Goal: Information Seeking & Learning: Learn about a topic

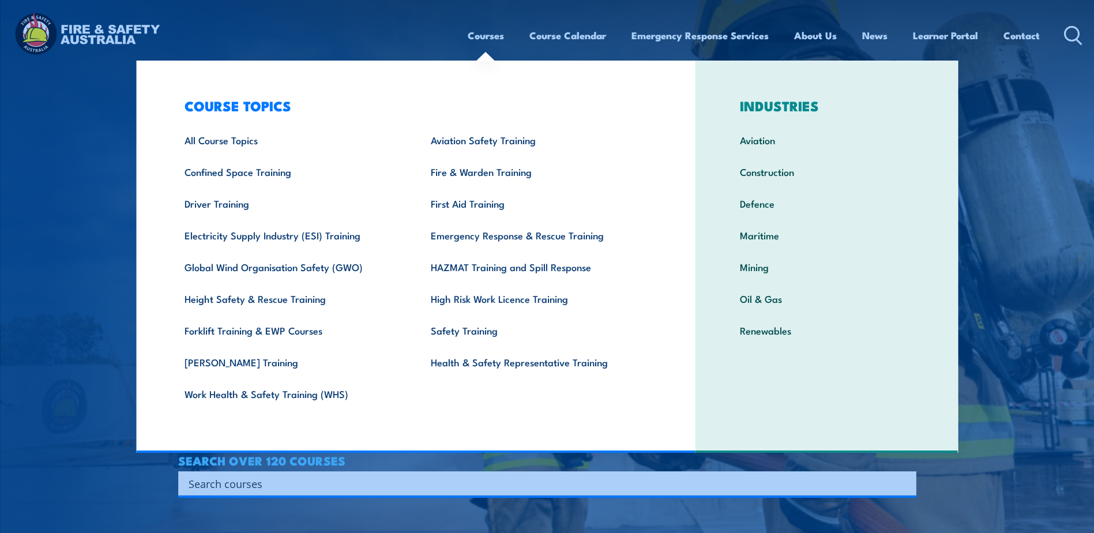
click at [492, 36] on link "Courses" at bounding box center [486, 35] width 36 height 31
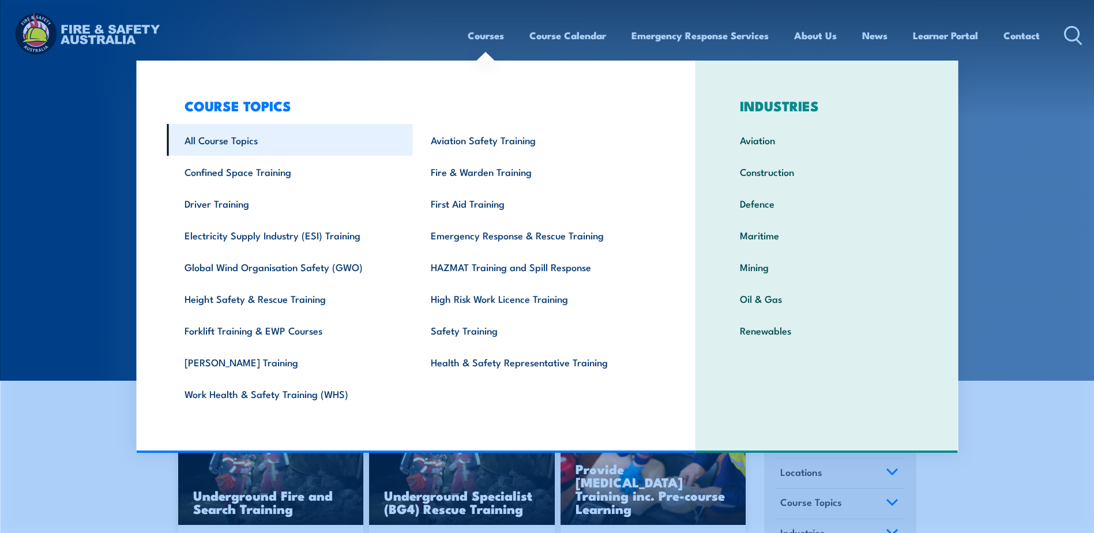
click at [239, 131] on link "All Course Topics" at bounding box center [290, 140] width 246 height 32
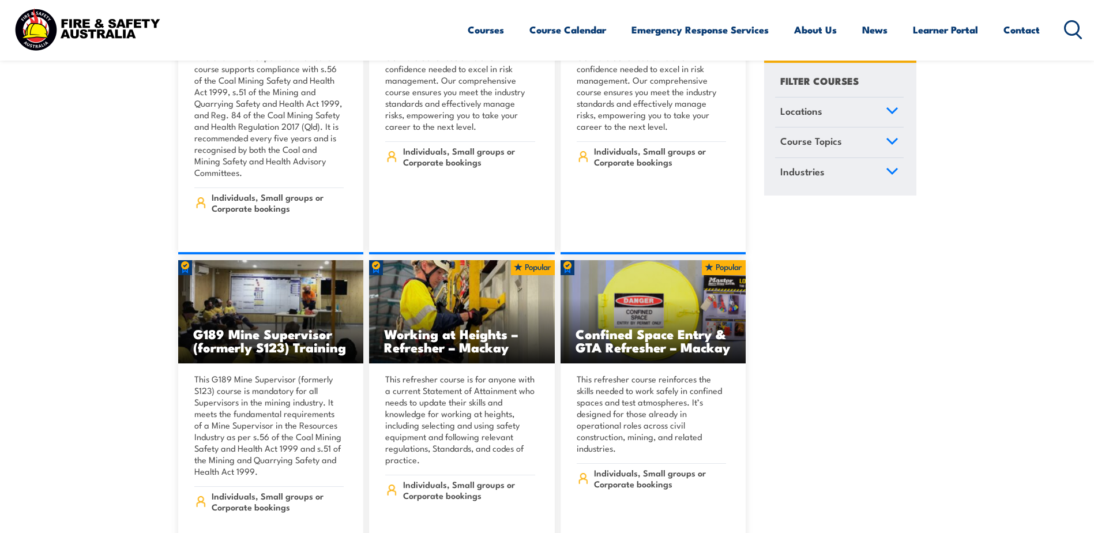
scroll to position [749, 0]
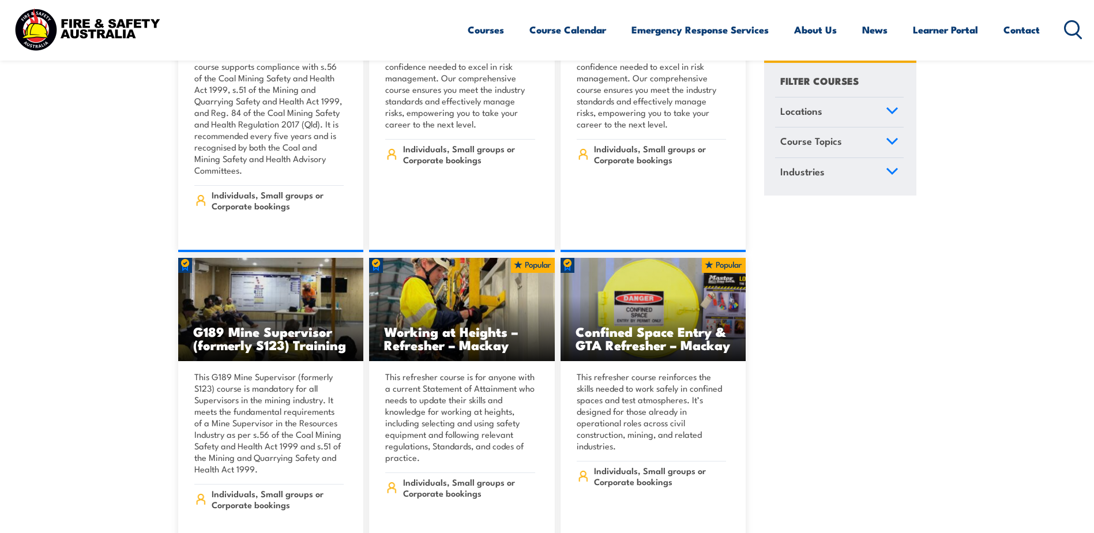
click at [892, 112] on icon at bounding box center [892, 110] width 10 height 5
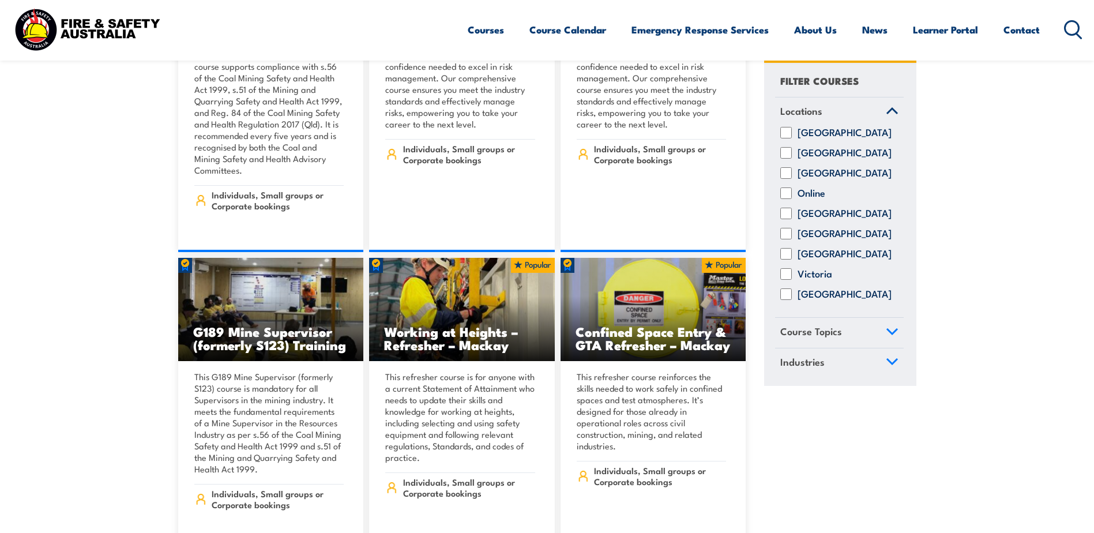
click at [811, 220] on label "Queensland" at bounding box center [844, 214] width 94 height 12
click at [792, 220] on input "Queensland" at bounding box center [786, 214] width 12 height 12
checkbox input "true"
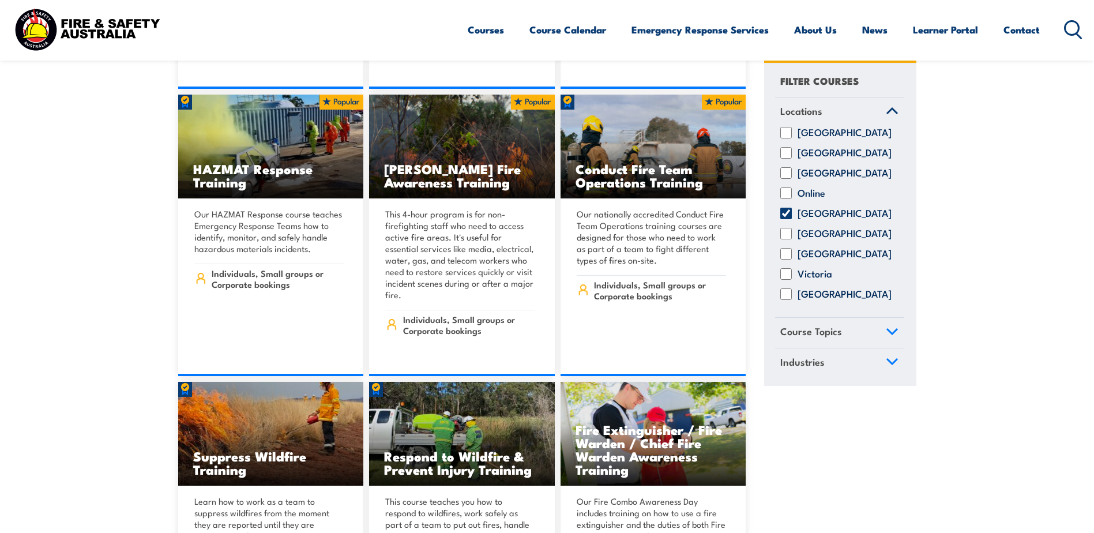
scroll to position [9973, 0]
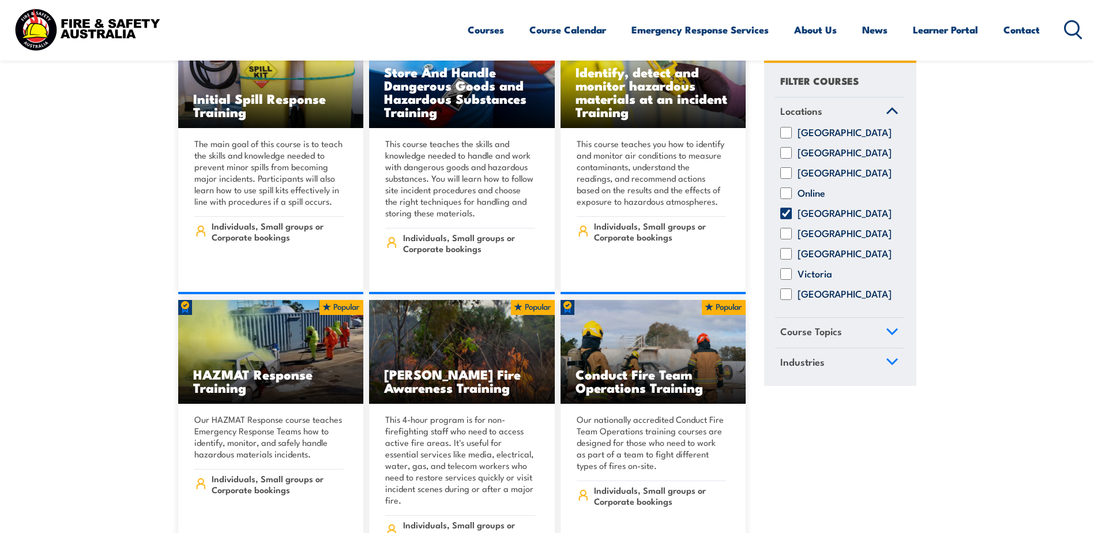
click at [1061, 26] on div "Courses Course Calendar Emergency Response Services Services Overview Emergency…" at bounding box center [775, 30] width 615 height 50
click at [1069, 29] on icon at bounding box center [1073, 29] width 18 height 19
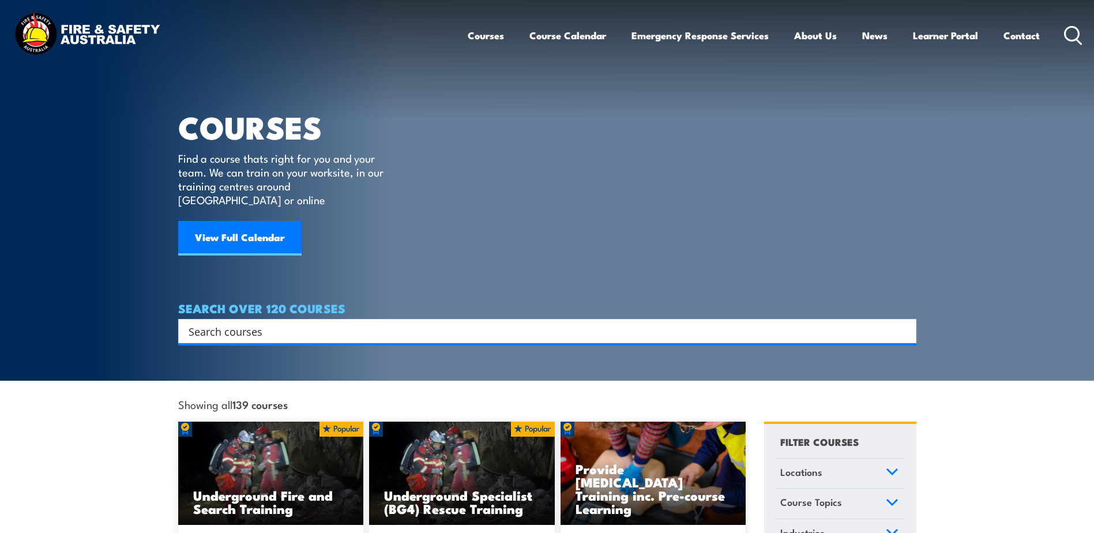
click at [270, 322] on input "Search input" at bounding box center [540, 330] width 702 height 17
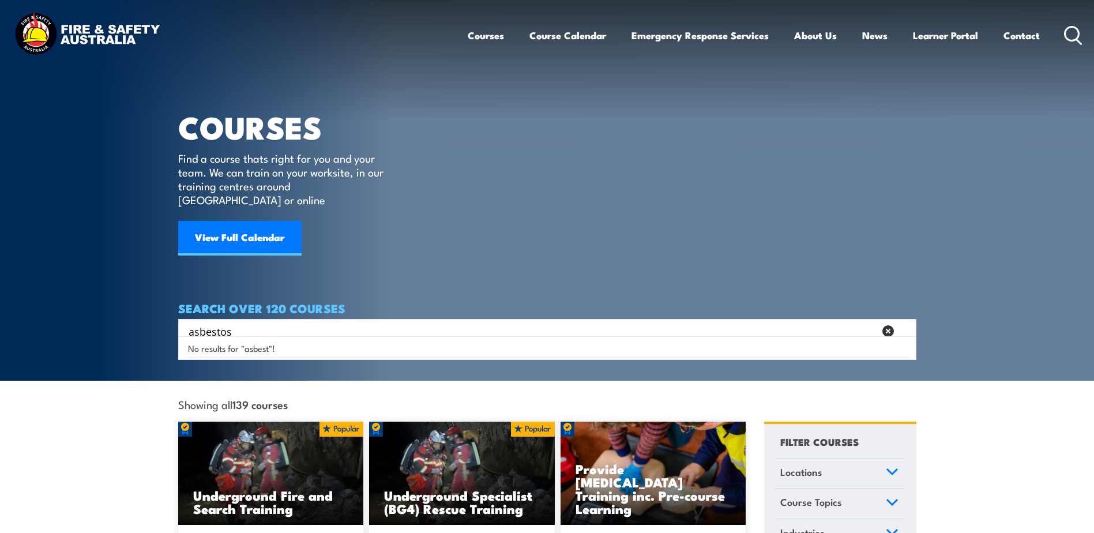
type input "asbestos"
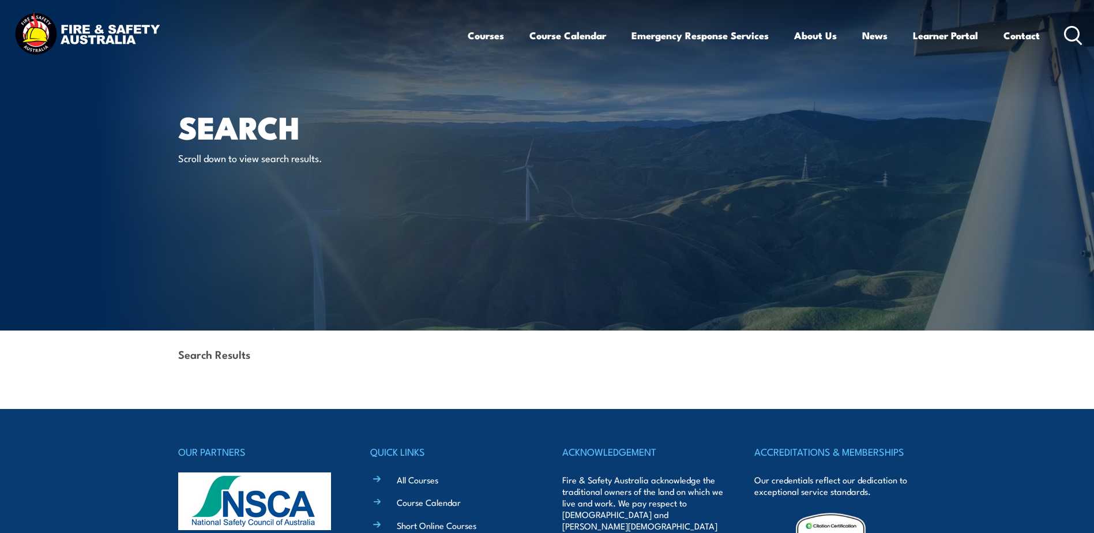
click at [1071, 30] on icon at bounding box center [1073, 35] width 18 height 19
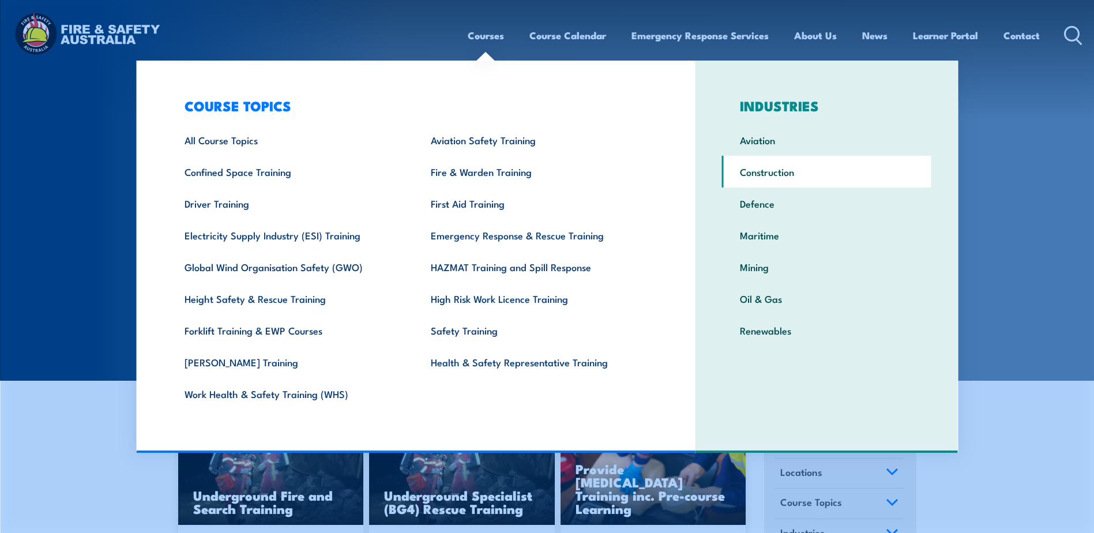
click at [748, 173] on link "Construction" at bounding box center [826, 172] width 209 height 32
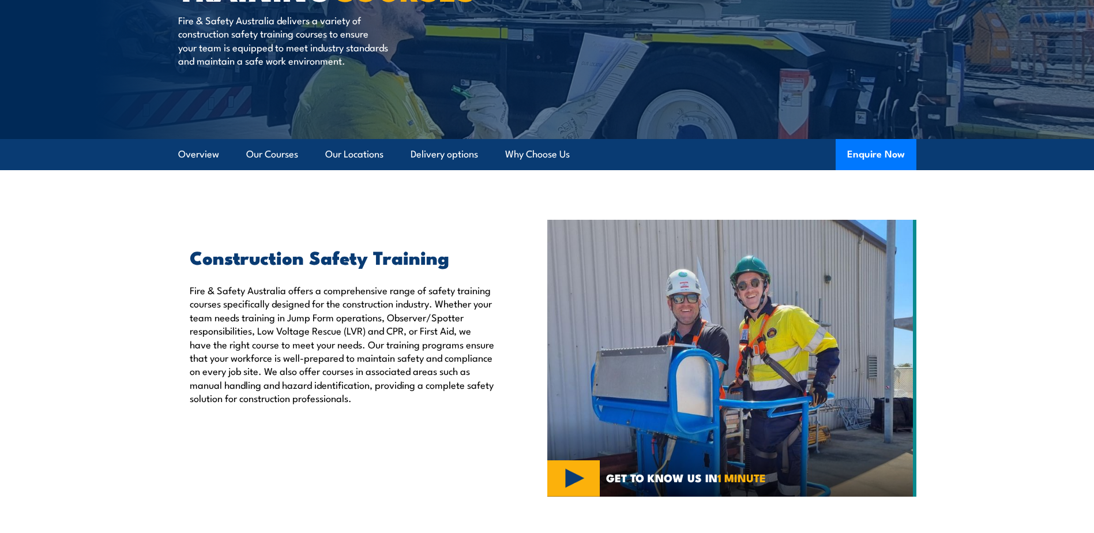
scroll to position [36, 0]
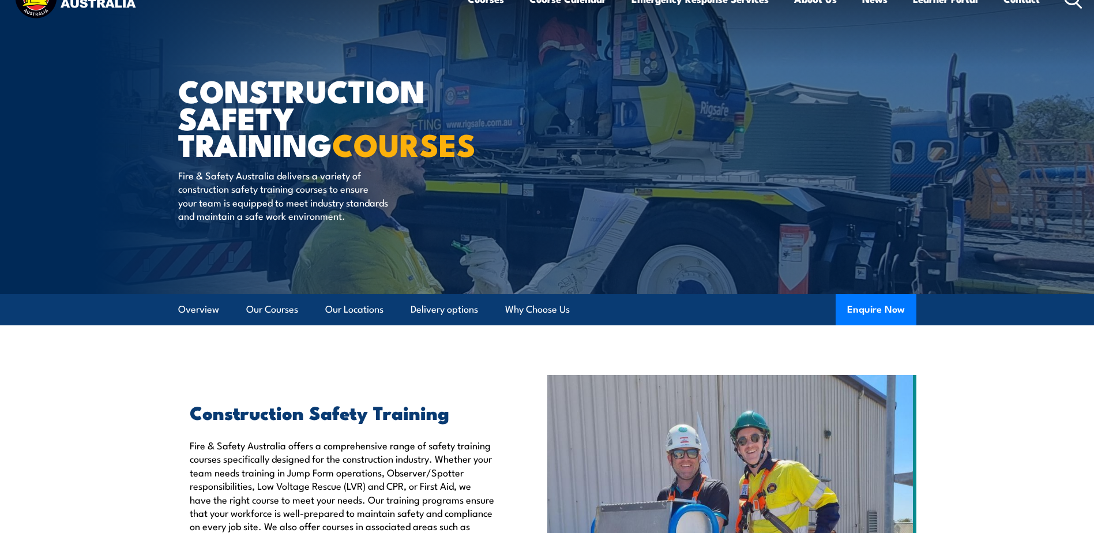
click at [1076, 3] on icon at bounding box center [1078, 4] width 5 height 5
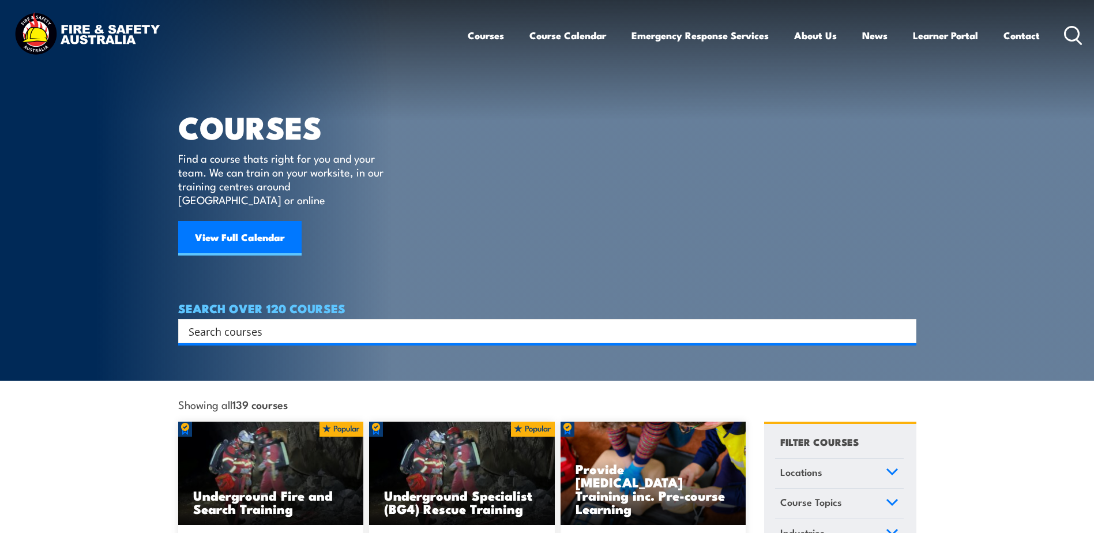
click at [327, 322] on input "Search input" at bounding box center [540, 330] width 702 height 17
type input "silica"
